Goal: Transaction & Acquisition: Download file/media

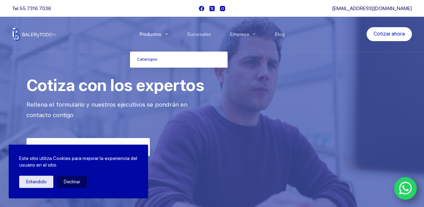
click at [160, 34] on link "Productos" at bounding box center [153, 34] width 47 height 0
click at [154, 61] on link "Catalogos" at bounding box center [179, 60] width 98 height 16
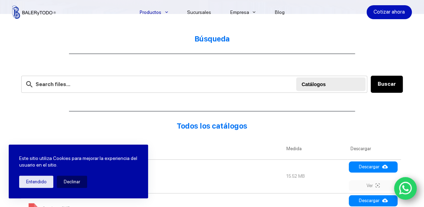
scroll to position [190, 0]
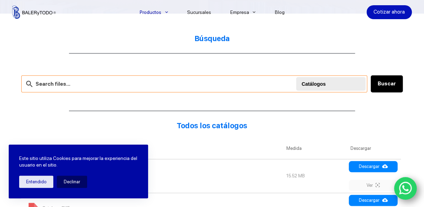
click at [101, 89] on input "text" at bounding box center [194, 83] width 346 height 17
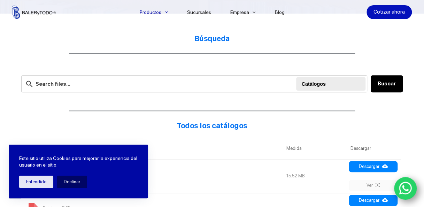
click at [316, 83] on div at bounding box center [331, 84] width 61 height 14
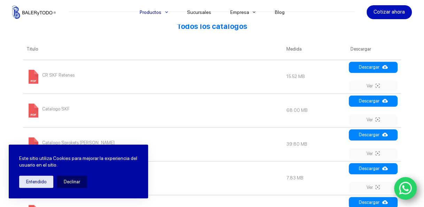
scroll to position [289, 0]
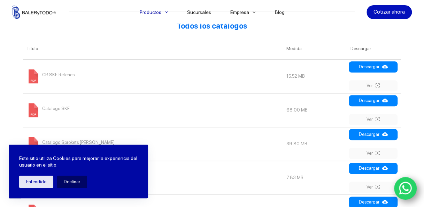
click at [63, 110] on span "Catalogo SKF" at bounding box center [56, 108] width 28 height 11
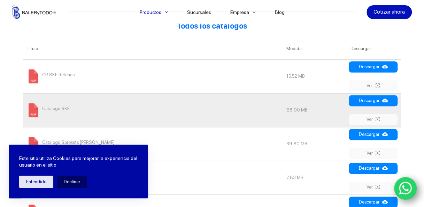
click at [63, 110] on span "Catalogo SKF" at bounding box center [56, 108] width 28 height 11
